Goal: Information Seeking & Learning: Learn about a topic

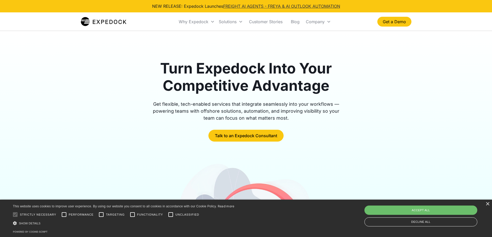
click at [239, 6] on link "FREIGHT AI AGENTS - FREYA & AI OUTLOOK AUTOMATION" at bounding box center [281, 6] width 117 height 5
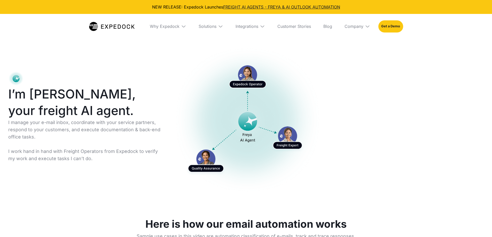
select select
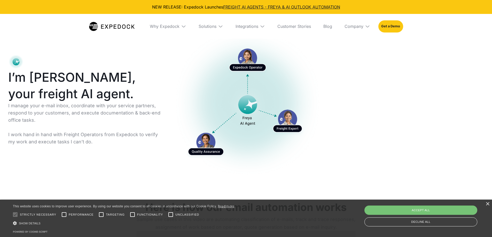
scroll to position [26, 0]
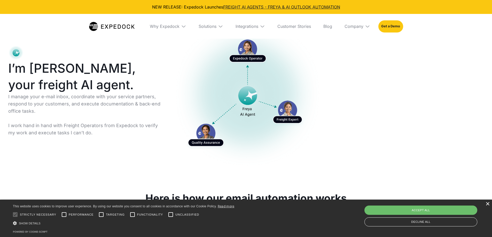
click at [488, 204] on div "×" at bounding box center [487, 204] width 4 height 4
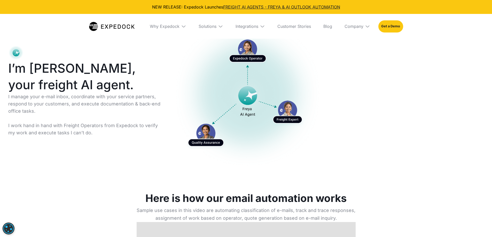
scroll to position [0, 0]
